Goal: Transaction & Acquisition: Purchase product/service

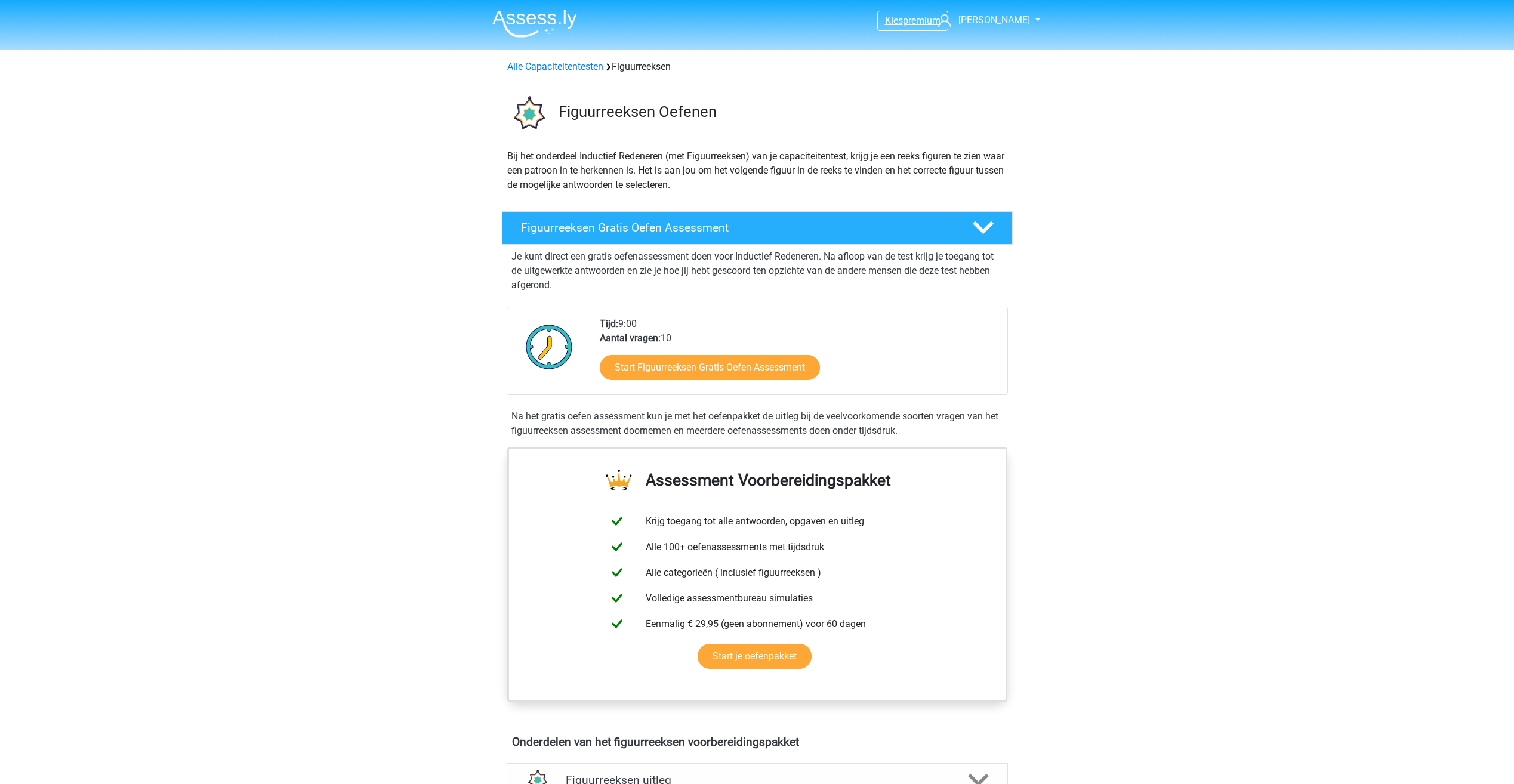
click at [928, 22] on span "premium" at bounding box center [921, 21] width 38 height 11
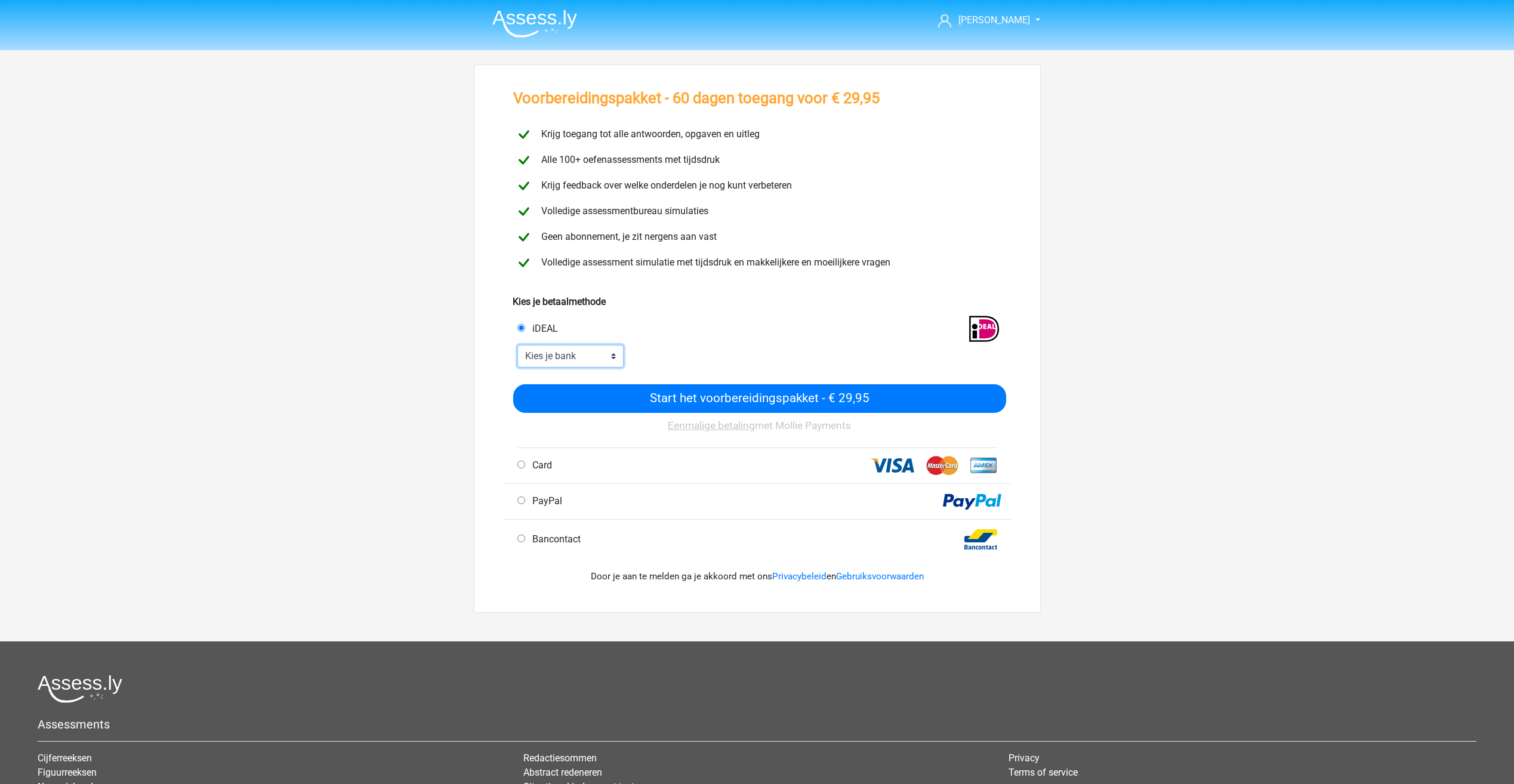
click at [582, 362] on select "Kies je bank ABN AMRO ING Rabobank ASN Bank bunq Knab N26 NN Regiobank Revolut …" at bounding box center [570, 356] width 107 height 23
select select "ideal_[SWIFT_CODE]"
click at [517, 345] on select "Kies je bank ABN AMRO ING Rabobank ASN Bank bunq Knab N26 NN Regiobank Revolut …" at bounding box center [570, 356] width 107 height 23
drag, startPoint x: 368, startPoint y: 158, endPoint x: 719, endPoint y: 1, distance: 384.5
click at [369, 157] on div "Kevin kevin_dorland@msn.com" at bounding box center [757, 478] width 1514 height 956
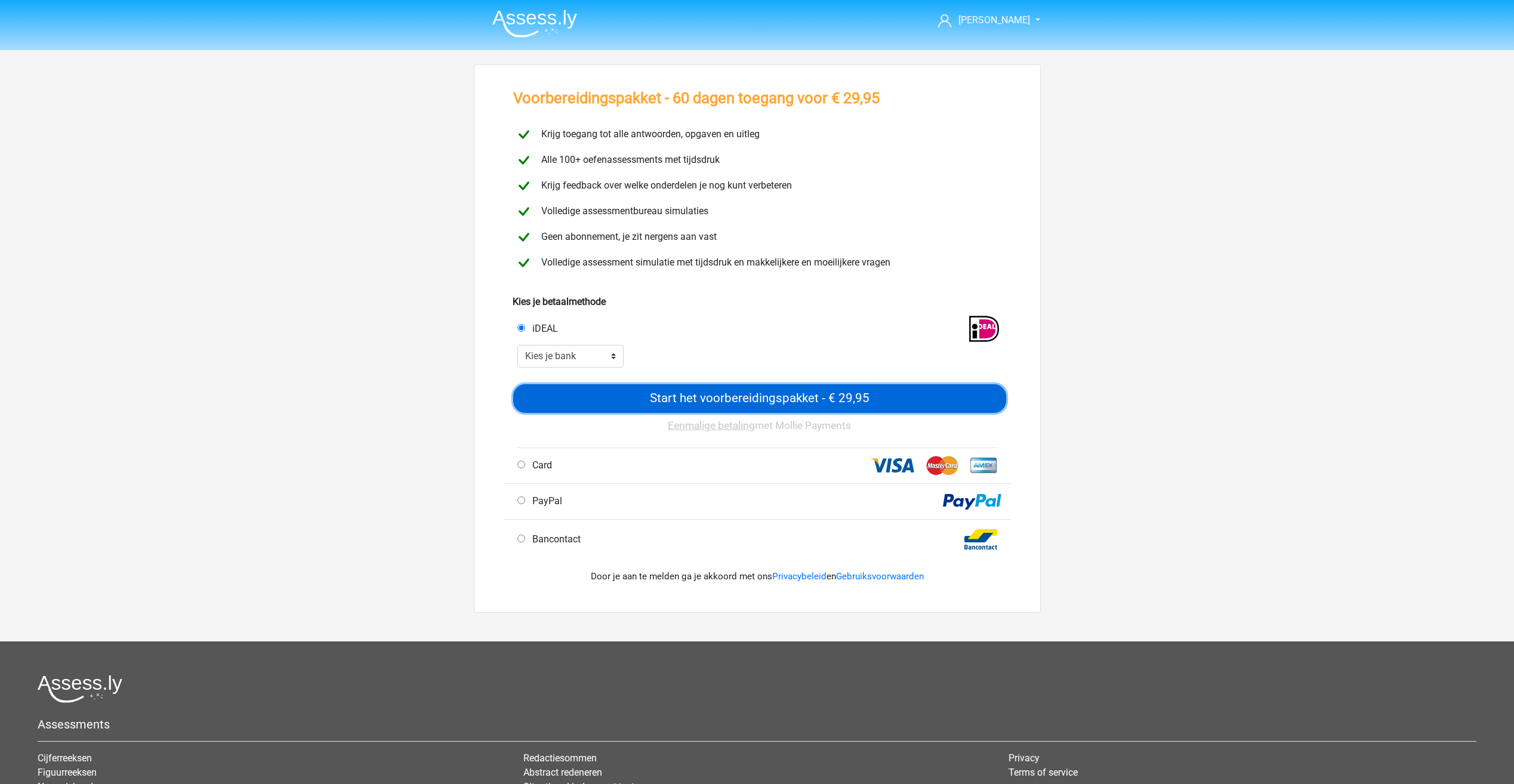
click at [764, 407] on input "Start het voorbereidingspakket - € 29,95" at bounding box center [760, 398] width 493 height 28
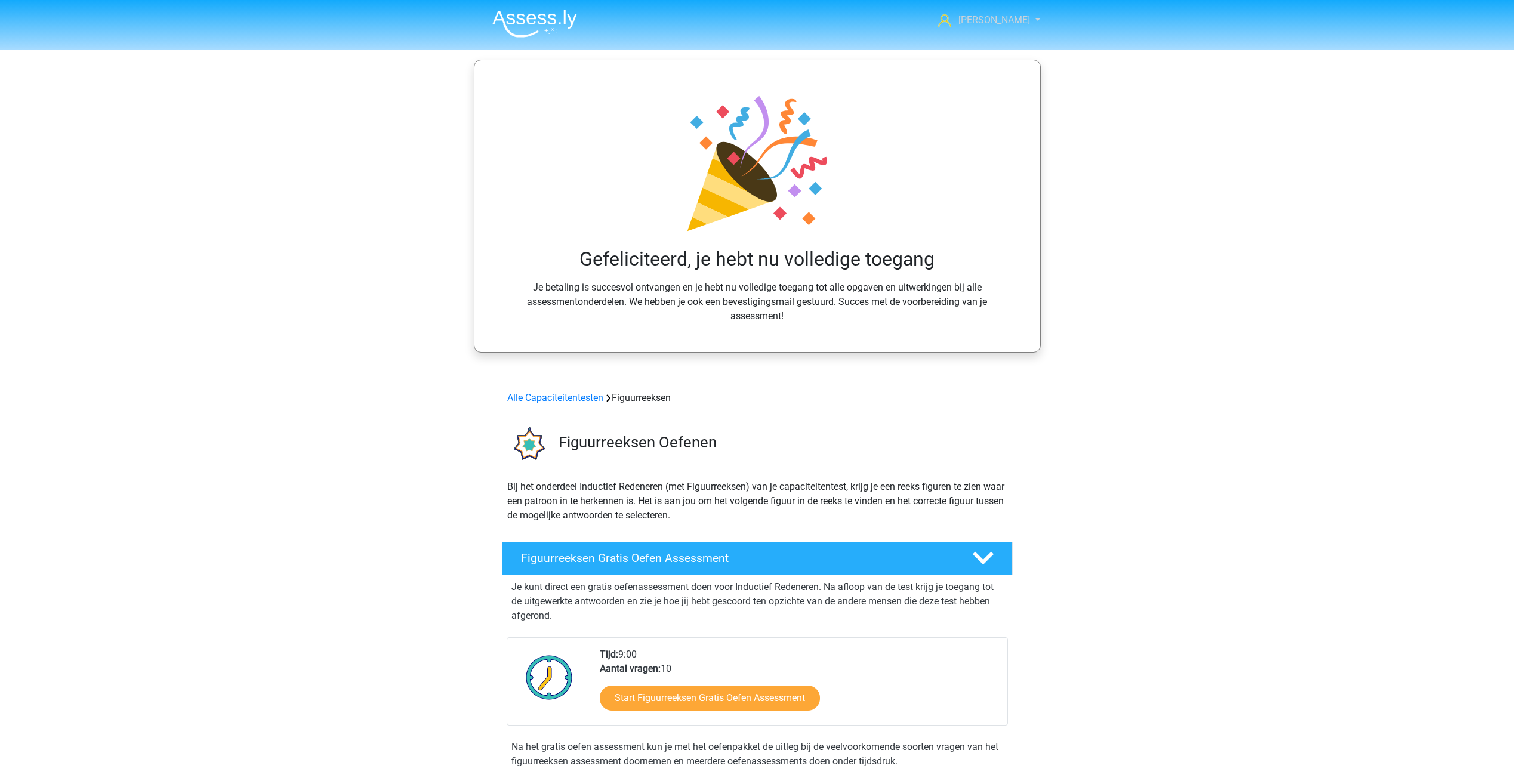
click at [997, 17] on span "[PERSON_NAME]" at bounding box center [994, 20] width 72 height 11
click at [1123, 211] on div "[PERSON_NAME] [EMAIL_ADDRESS][DOMAIN_NAME] Nederlands English" at bounding box center [757, 687] width 1514 height 1373
click at [561, 18] on img at bounding box center [534, 23] width 85 height 28
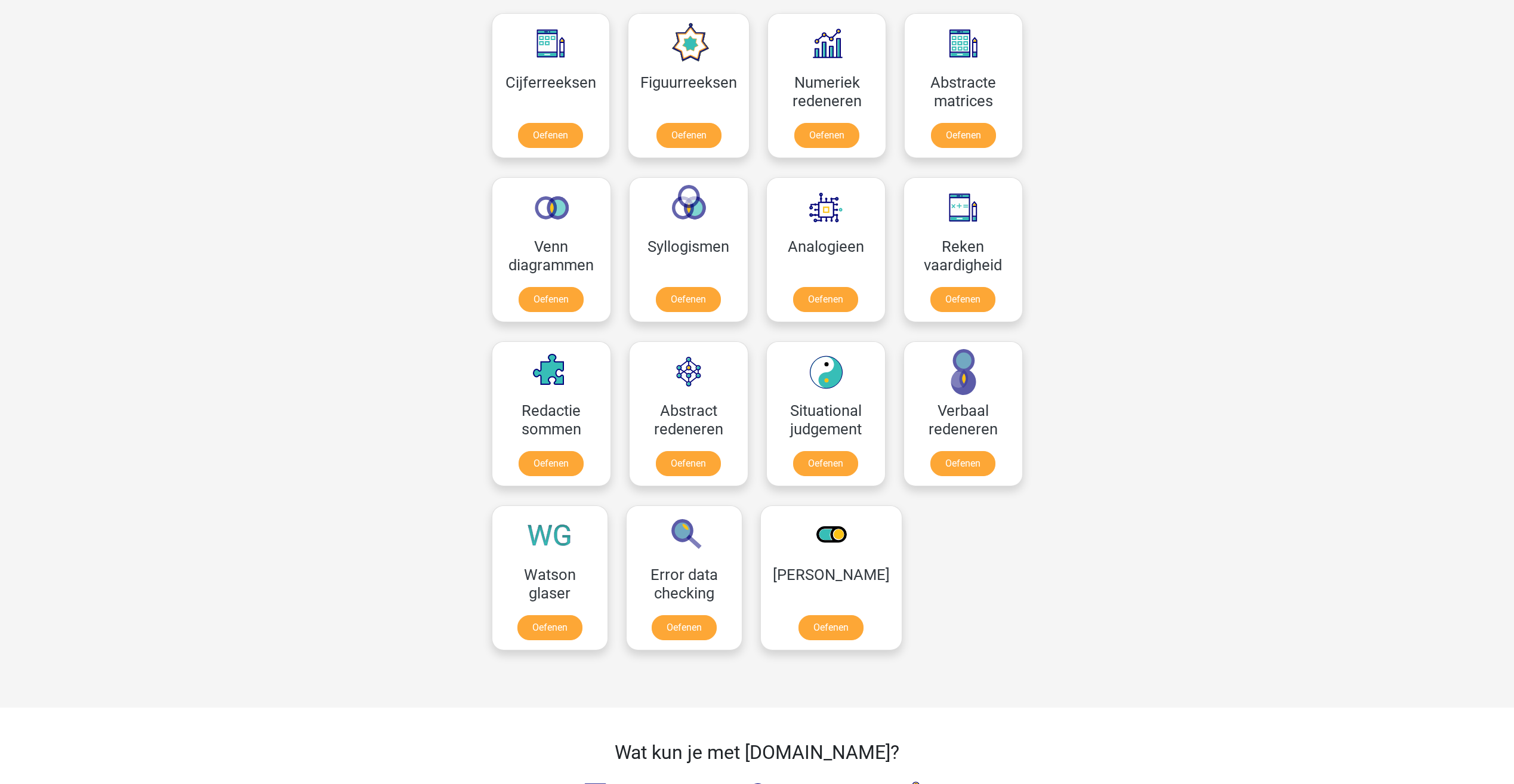
scroll to position [597, 0]
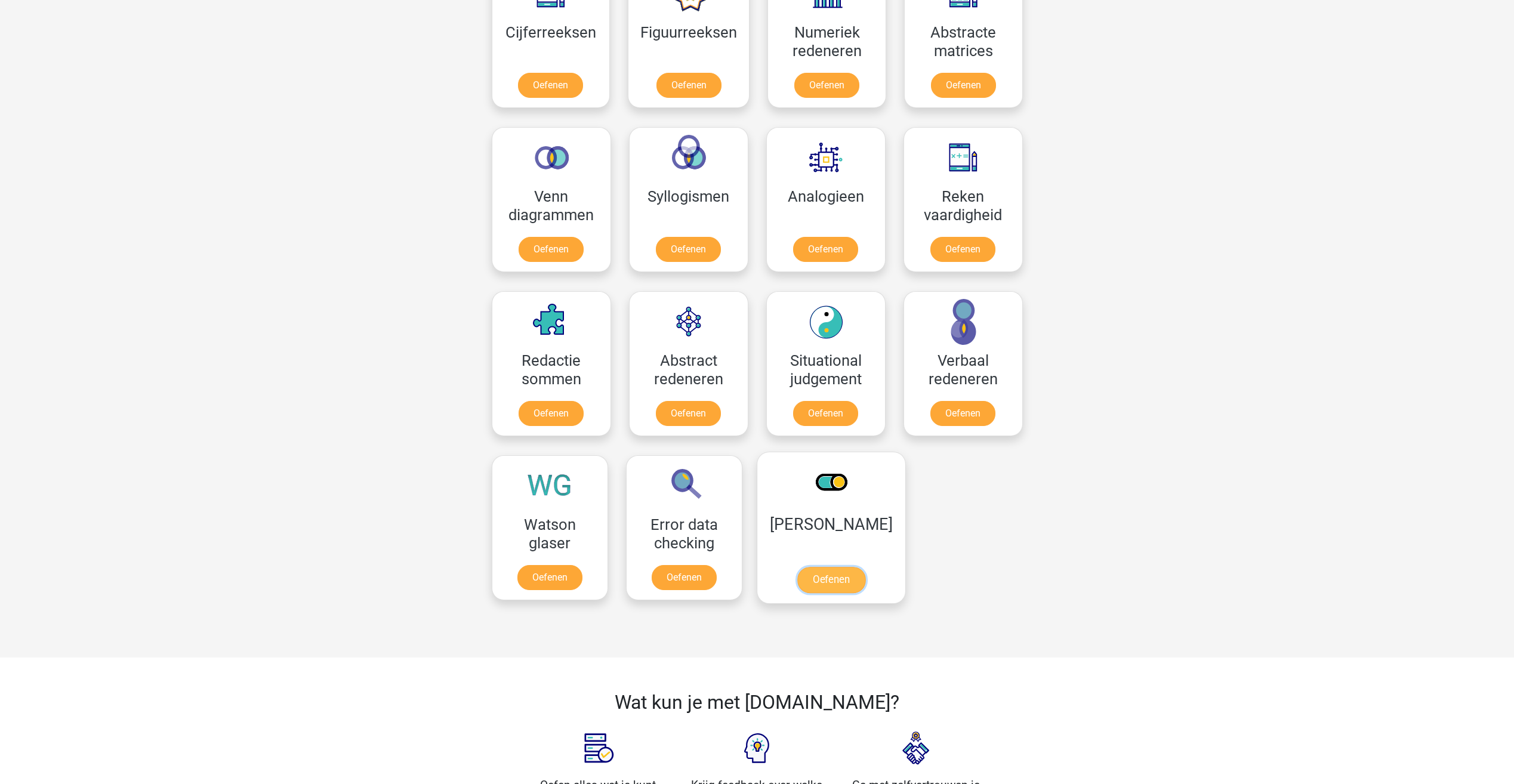
click at [811, 579] on link "Oefenen" at bounding box center [831, 580] width 68 height 26
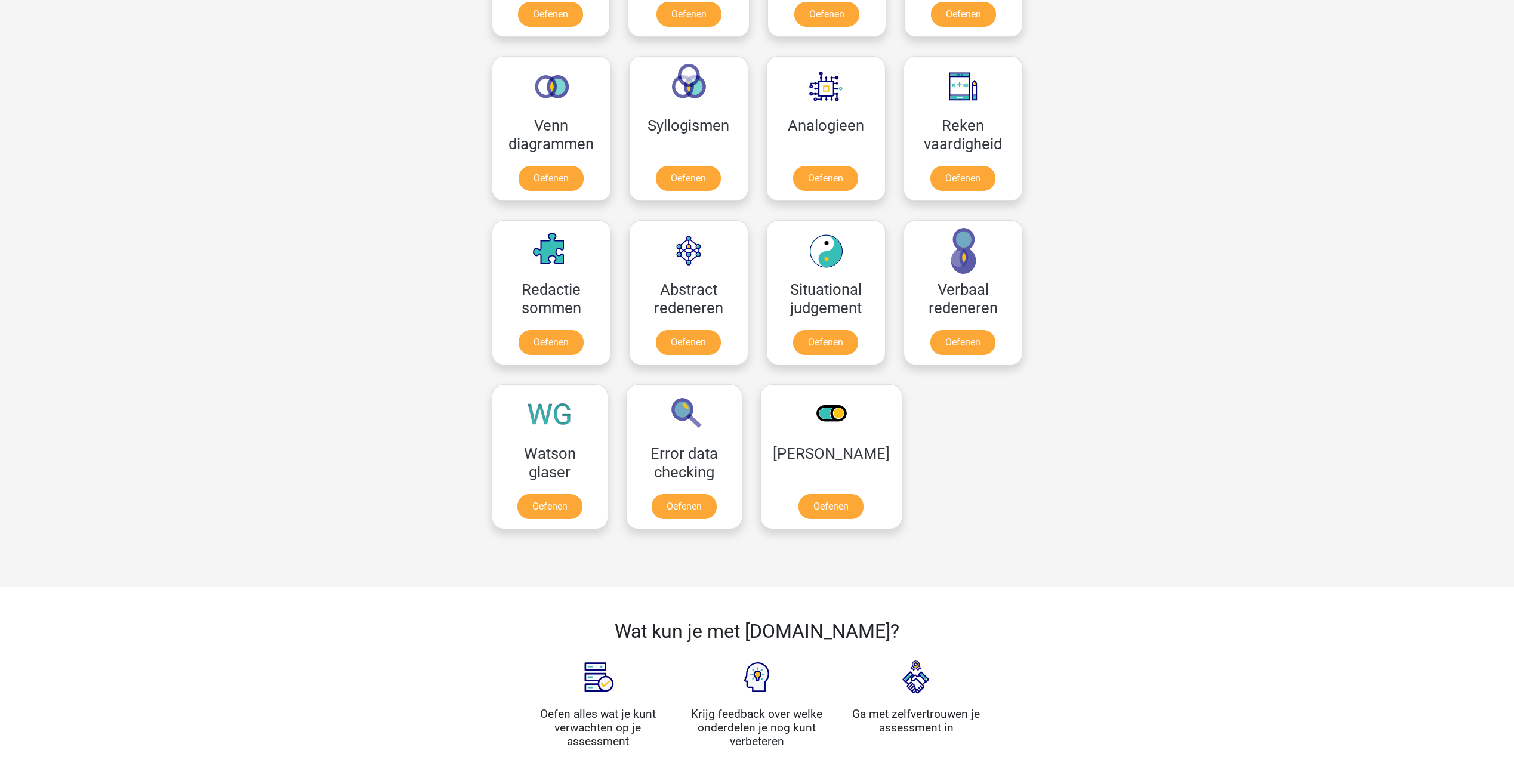
scroll to position [477, 0]
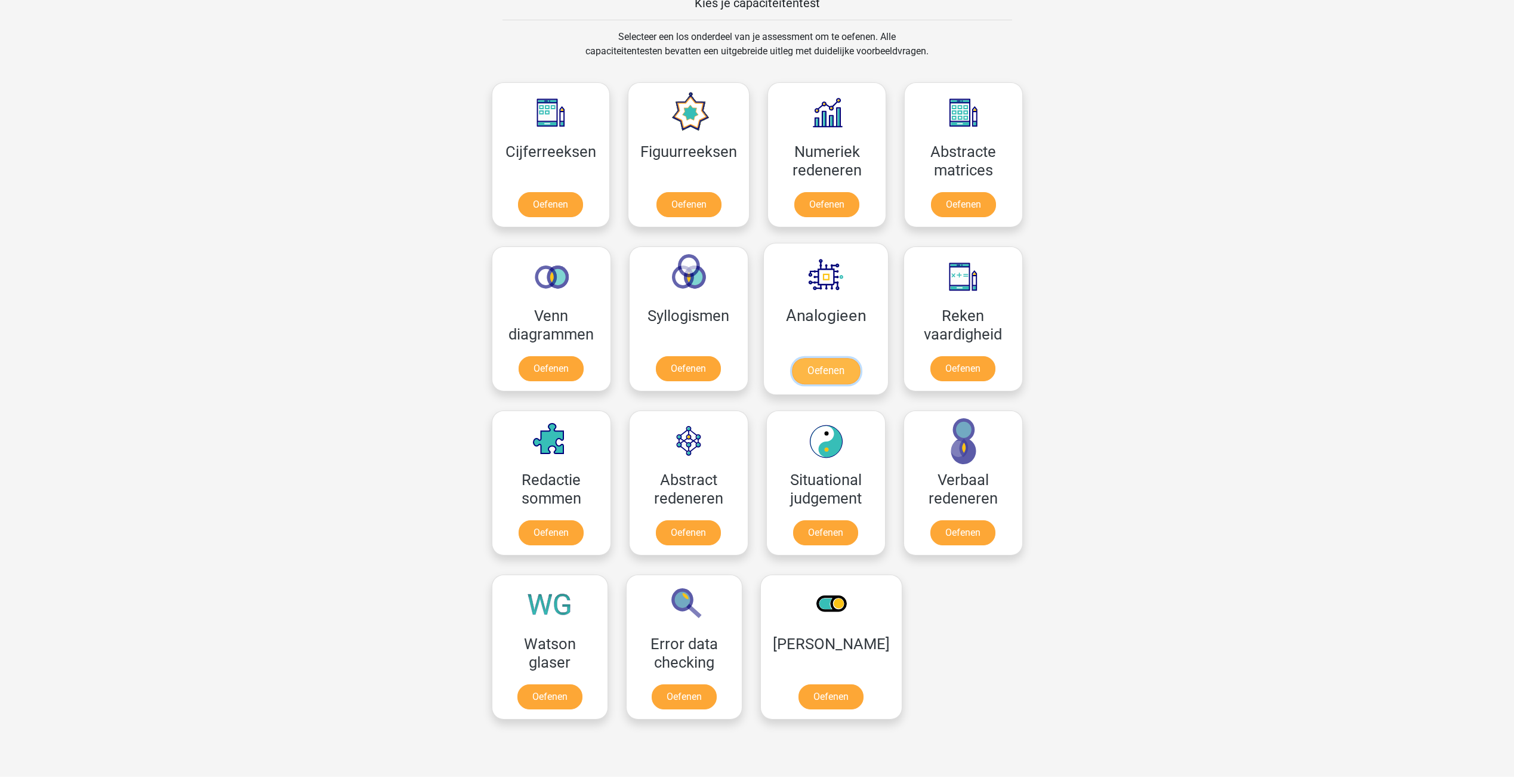
click at [843, 375] on link "Oefenen" at bounding box center [825, 371] width 68 height 26
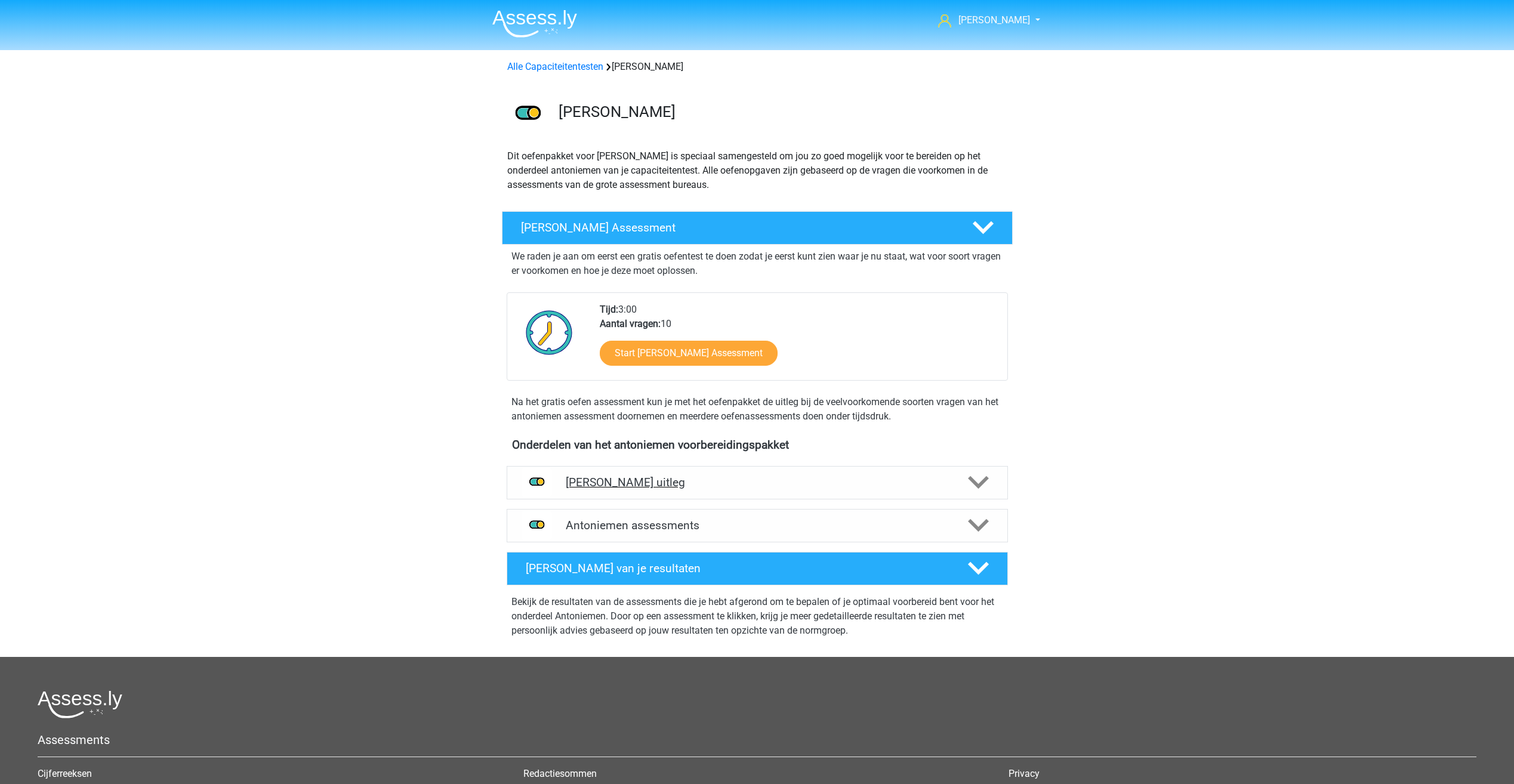
click at [973, 476] on icon at bounding box center [979, 483] width 21 height 21
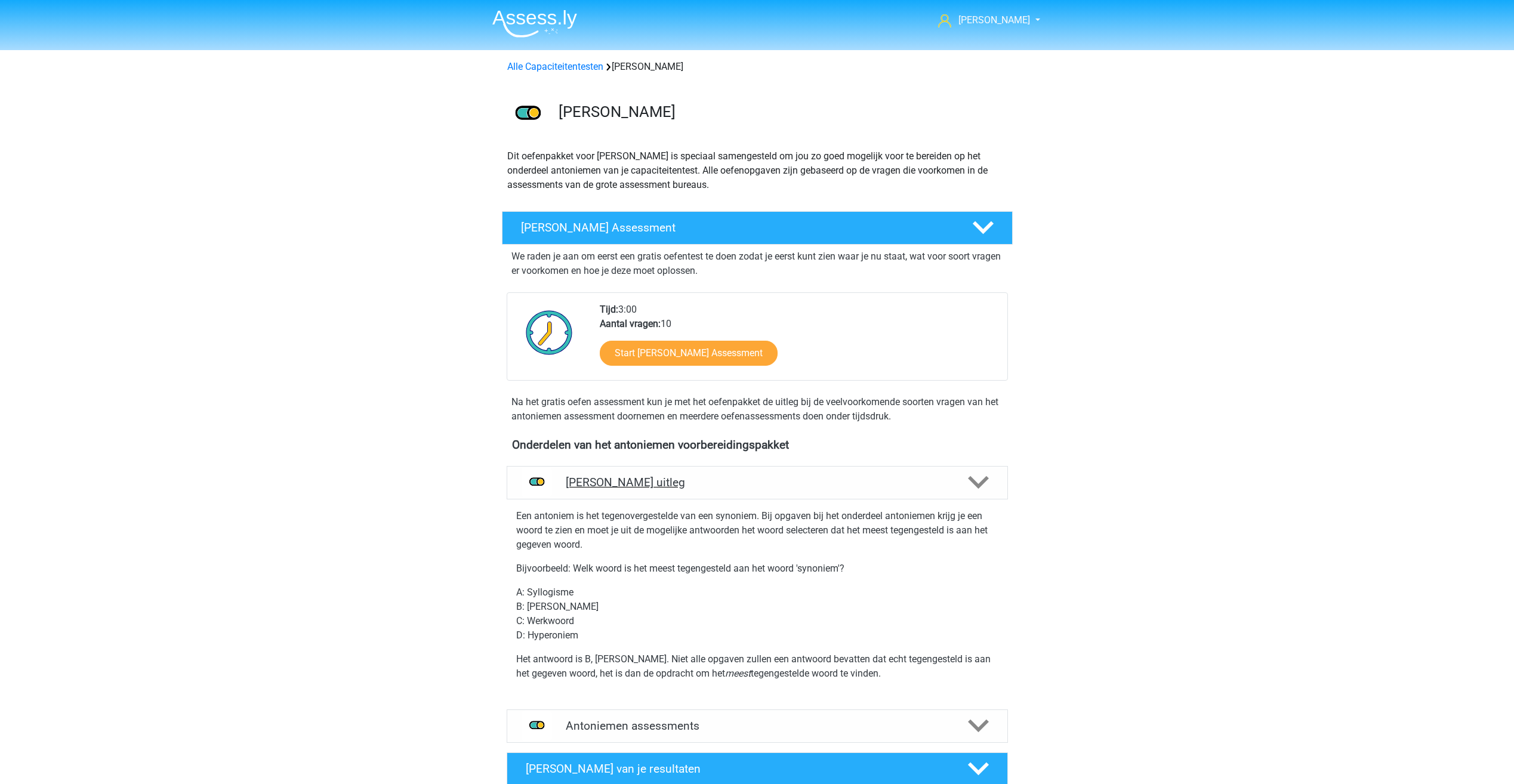
click at [973, 476] on icon at bounding box center [979, 483] width 21 height 21
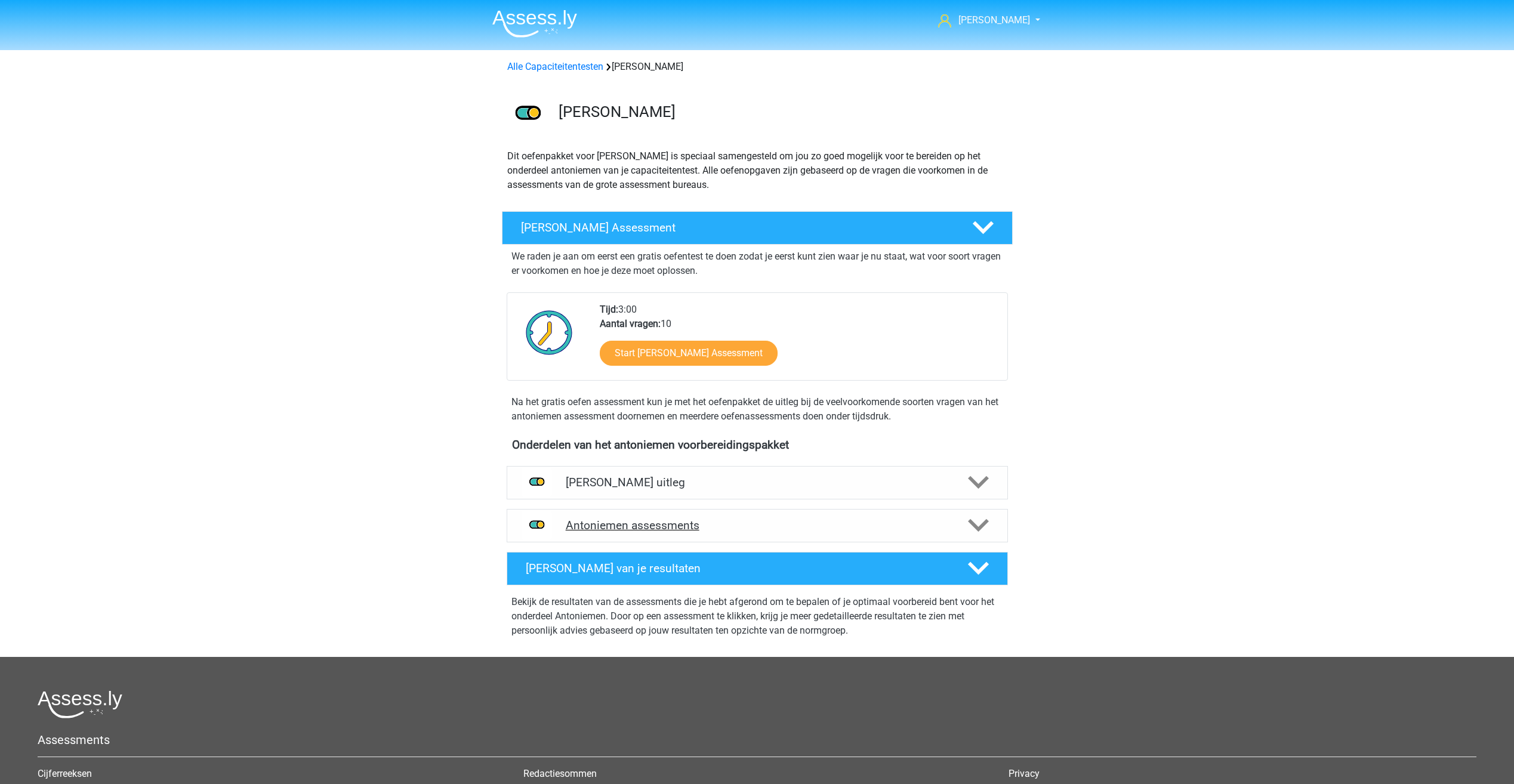
click at [964, 528] on div at bounding box center [977, 526] width 40 height 21
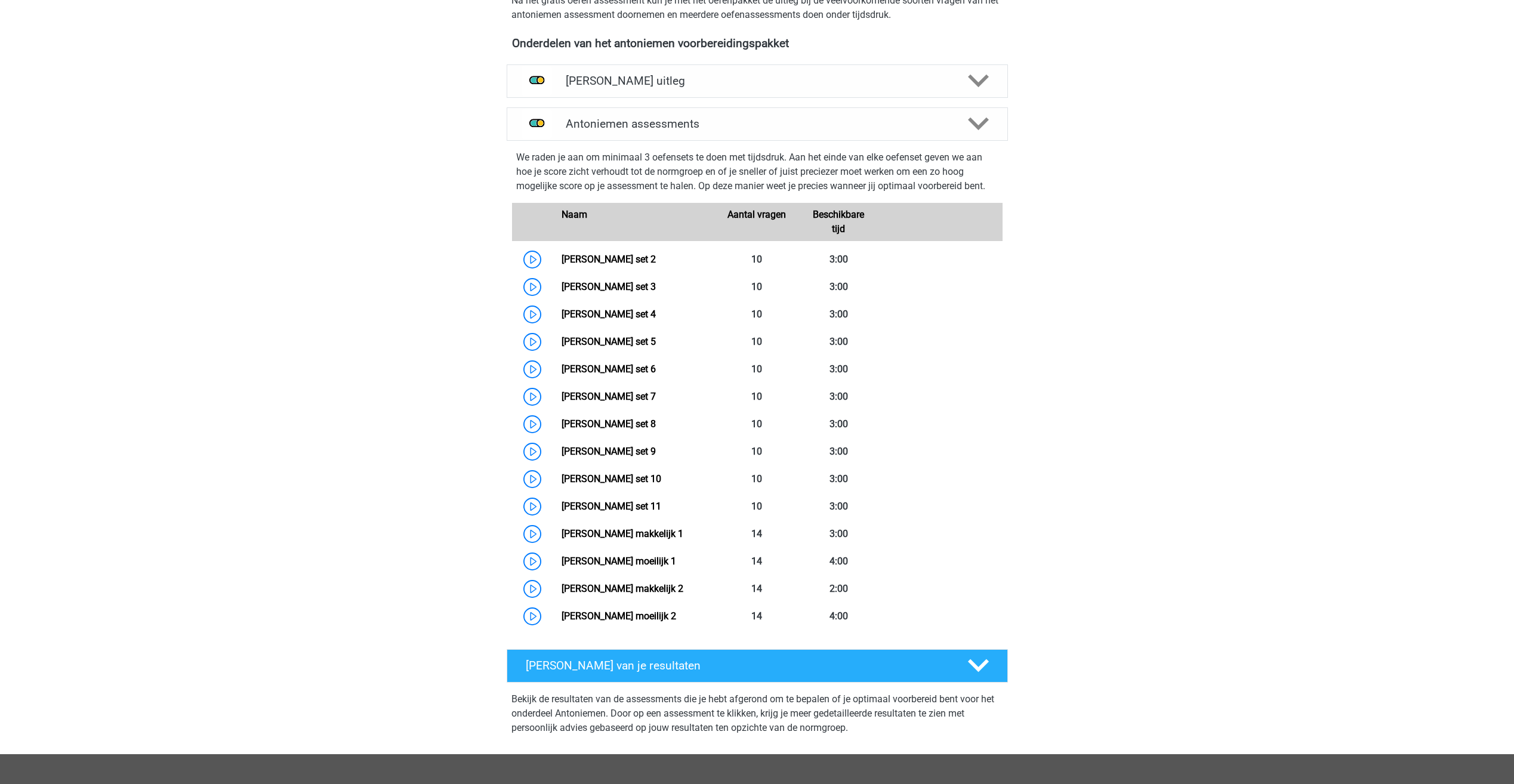
scroll to position [418, 0]
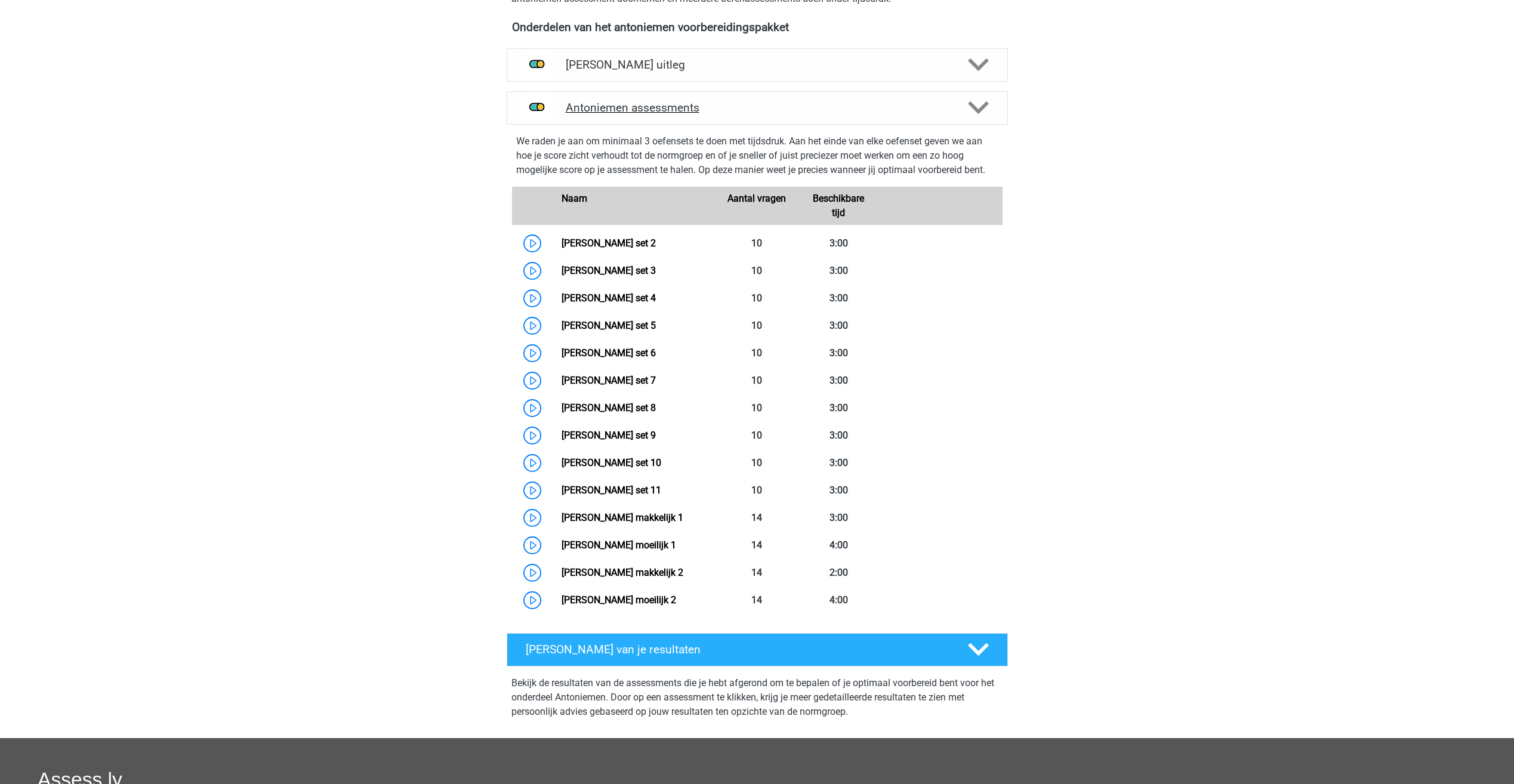
click at [976, 104] on icon at bounding box center [979, 108] width 21 height 21
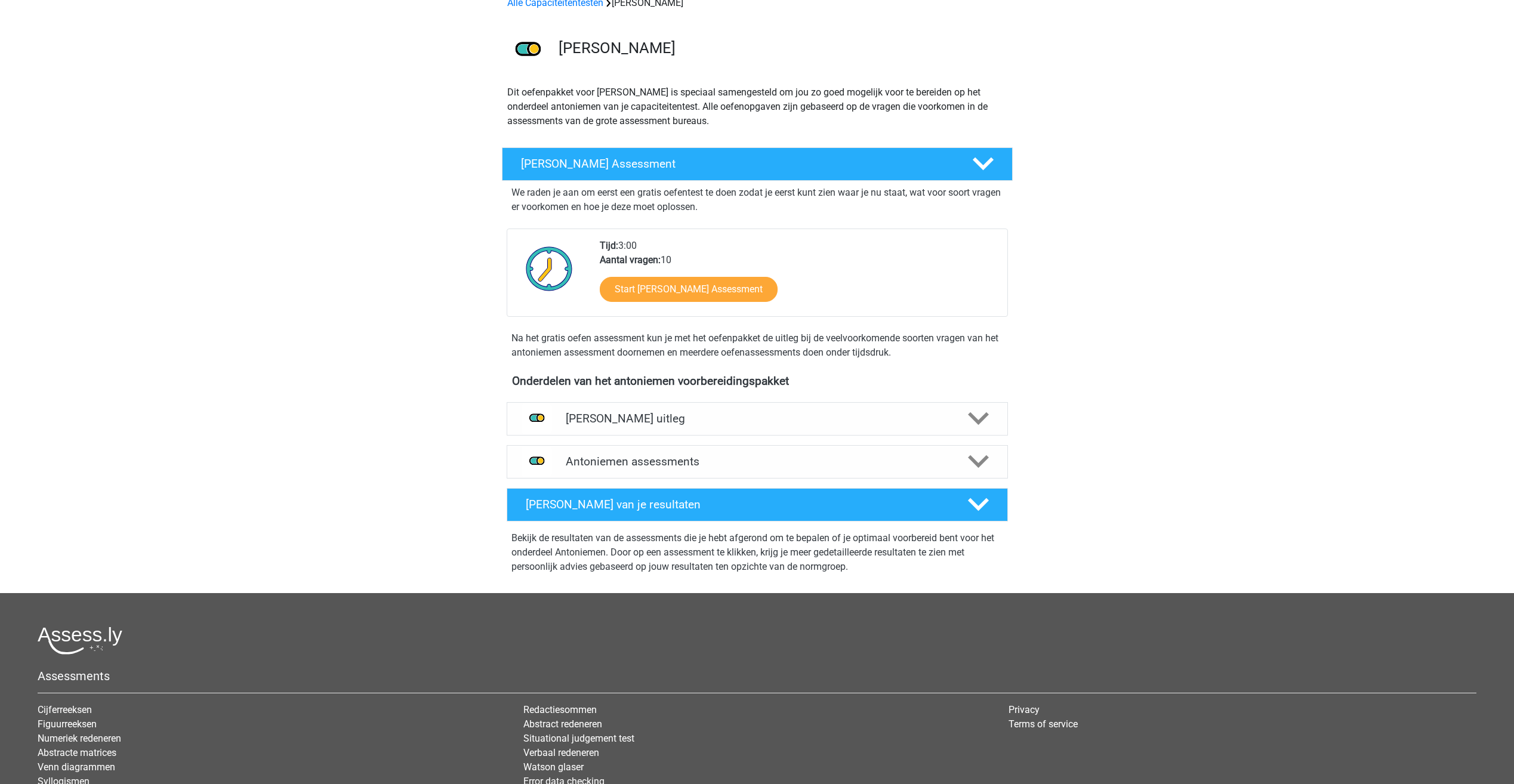
scroll to position [0, 0]
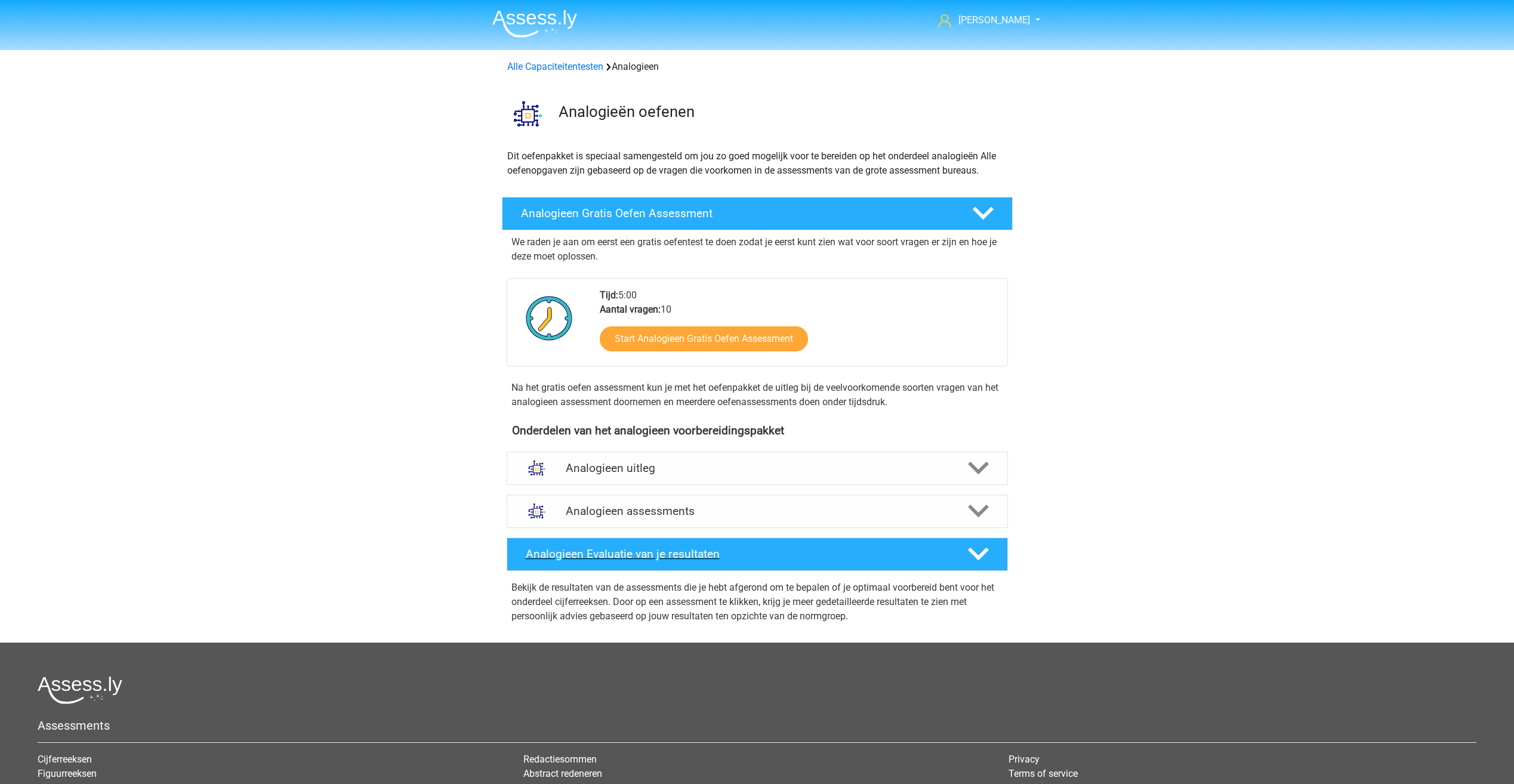
click at [976, 558] on polygon at bounding box center [979, 554] width 21 height 13
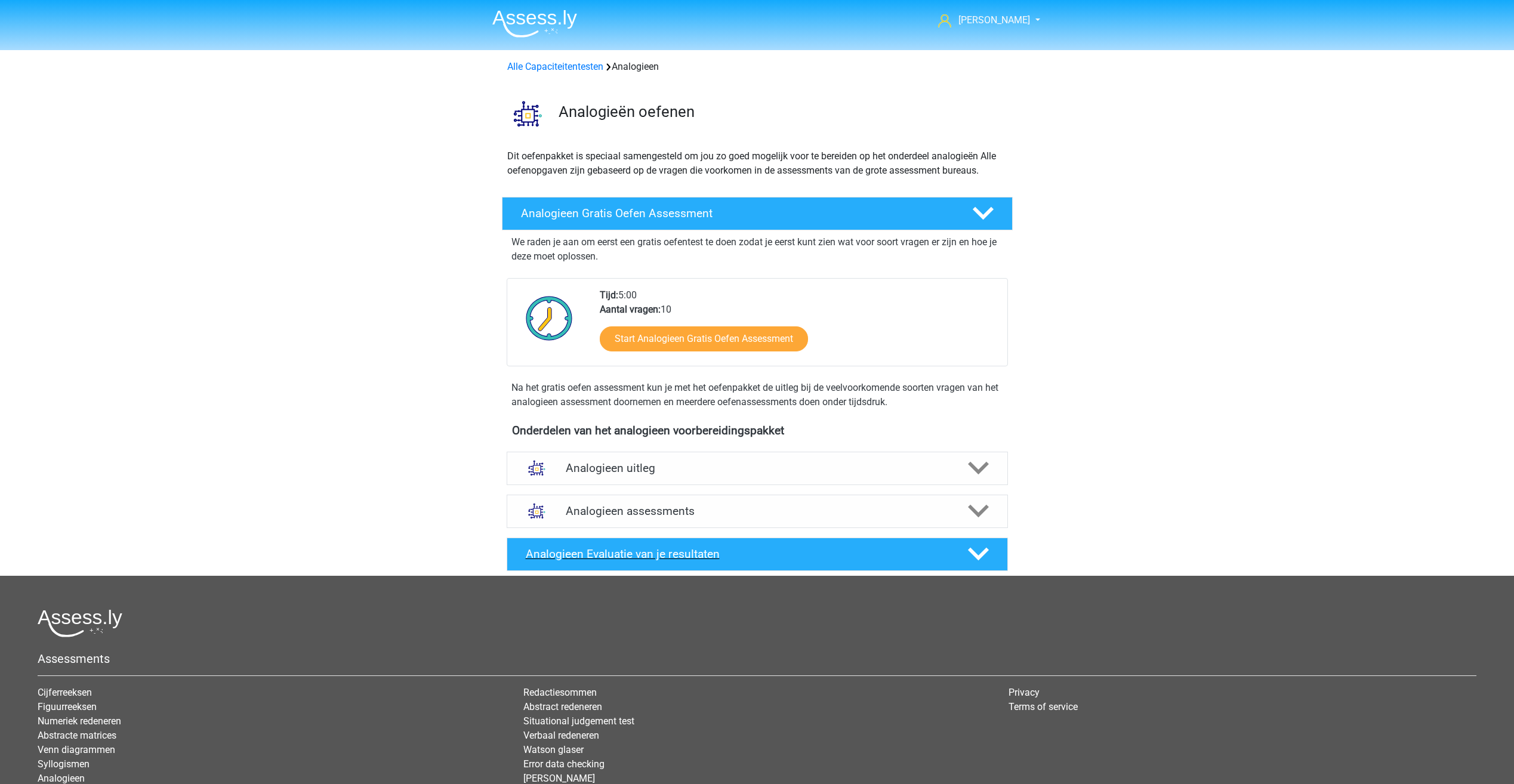
click at [976, 556] on polygon at bounding box center [979, 554] width 21 height 13
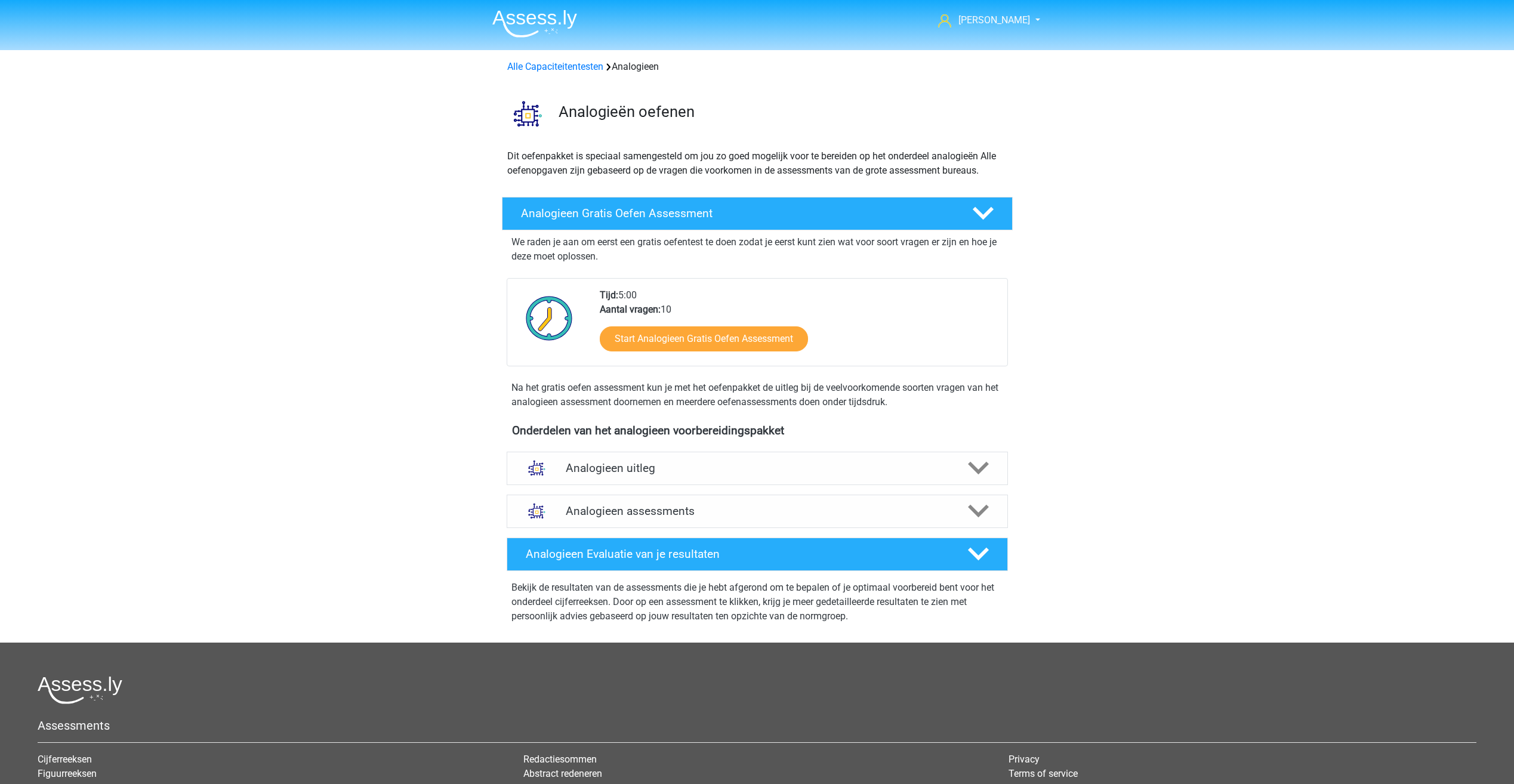
click at [287, 105] on div "[PERSON_NAME] [EMAIL_ADDRESS][DOMAIN_NAME] Nederlands English" at bounding box center [757, 479] width 1514 height 957
